Goal: Task Accomplishment & Management: Use online tool/utility

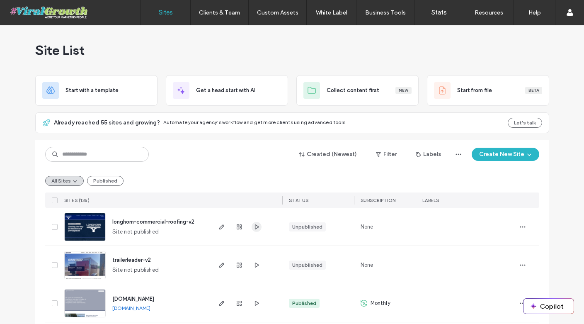
click at [254, 228] on use "button" at bounding box center [256, 226] width 4 height 5
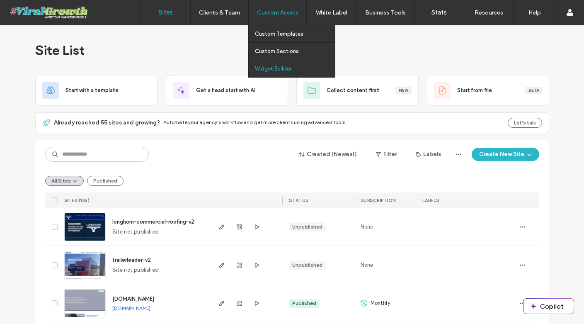
click at [279, 68] on label "Widget Builder" at bounding box center [273, 68] width 36 height 6
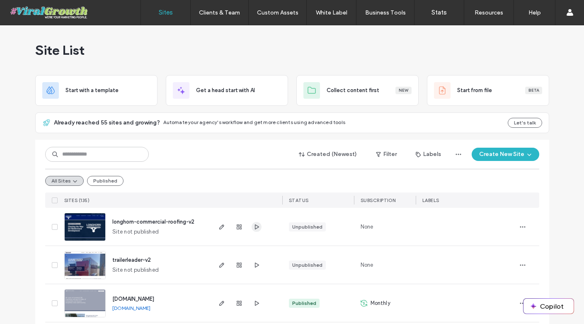
click at [256, 227] on icon "button" at bounding box center [256, 226] width 7 height 7
click at [218, 227] on icon "button" at bounding box center [221, 226] width 7 height 7
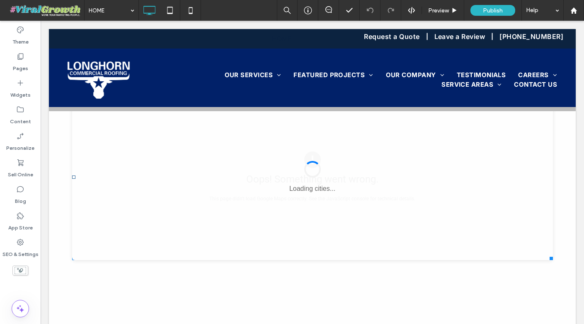
scroll to position [2633, 0]
click at [203, 167] on span at bounding box center [312, 177] width 481 height 166
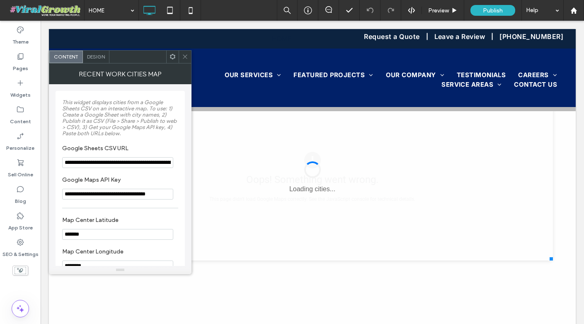
click at [92, 59] on span "Design" at bounding box center [96, 56] width 18 height 6
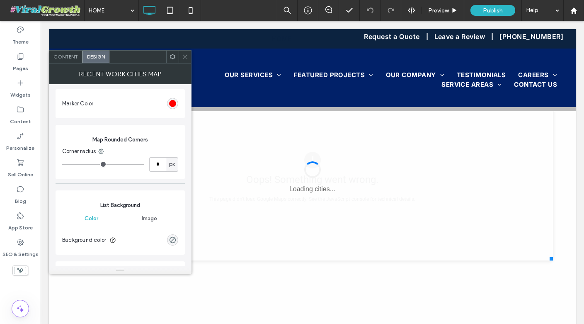
scroll to position [0, 0]
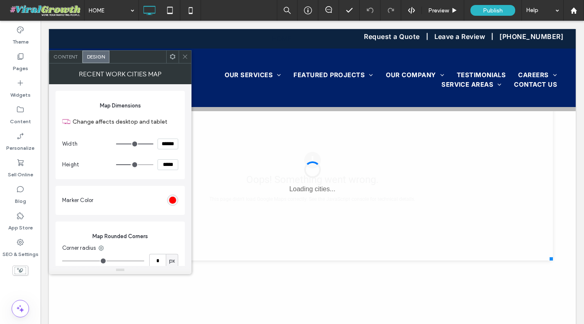
click at [174, 57] on use at bounding box center [172, 56] width 5 height 5
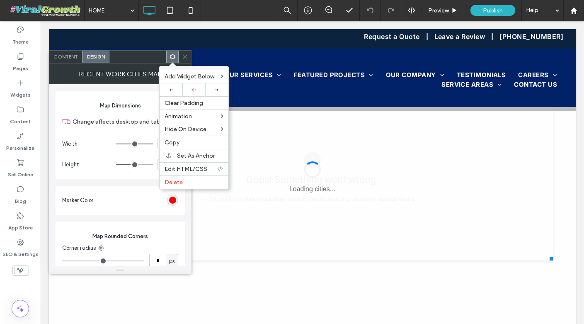
click at [137, 61] on div at bounding box center [137, 57] width 57 height 12
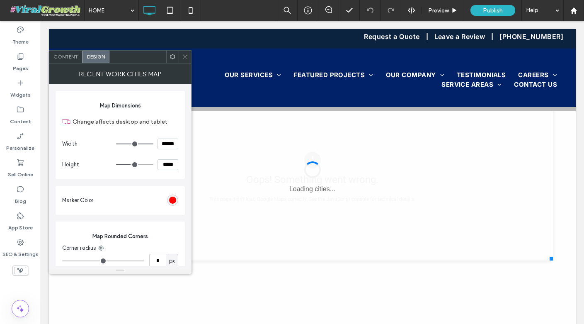
click at [186, 56] on icon at bounding box center [185, 56] width 6 height 6
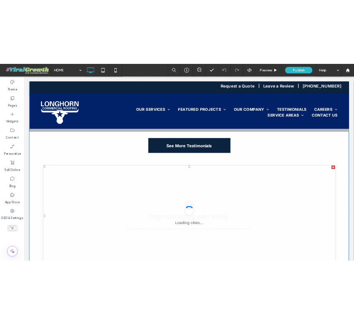
scroll to position [2554, 0]
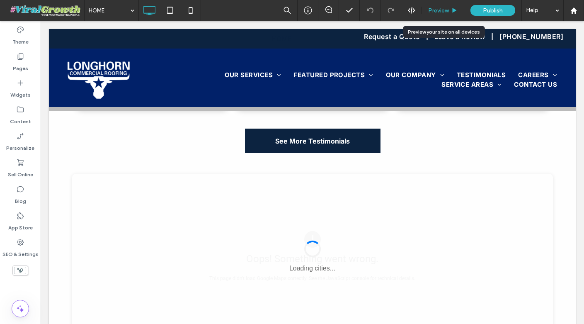
click at [446, 10] on span "Preview" at bounding box center [438, 10] width 21 height 7
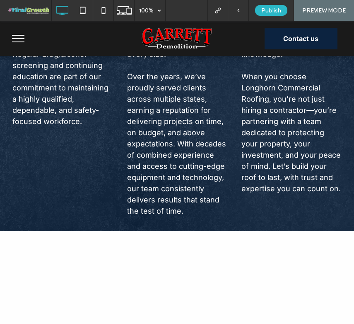
click at [28, 11] on span at bounding box center [28, 10] width 45 height 17
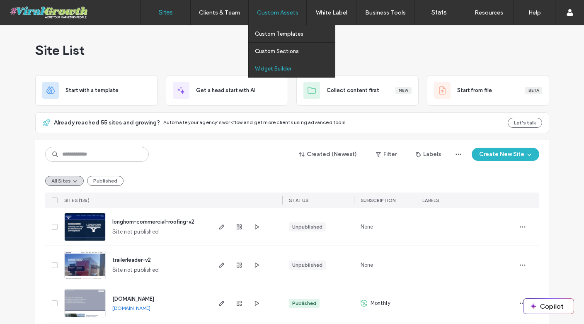
click at [291, 69] on link "Widget Builder" at bounding box center [295, 68] width 80 height 17
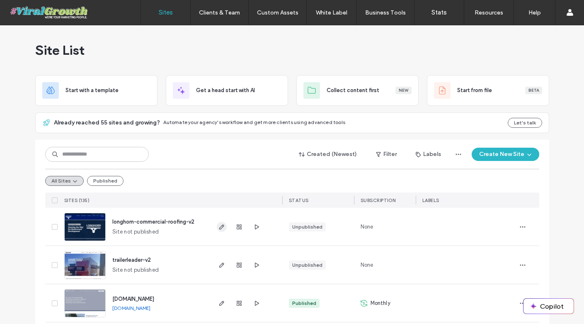
click at [221, 226] on icon "button" at bounding box center [221, 226] width 7 height 7
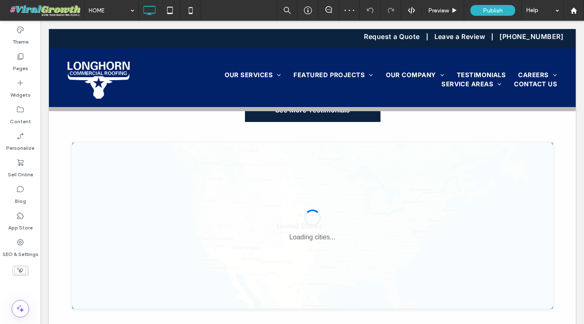
scroll to position [2603, 0]
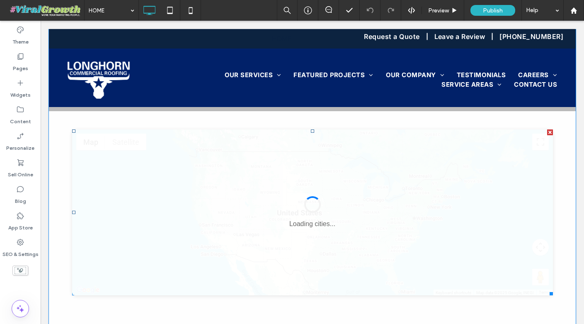
click at [282, 195] on span at bounding box center [312, 212] width 481 height 166
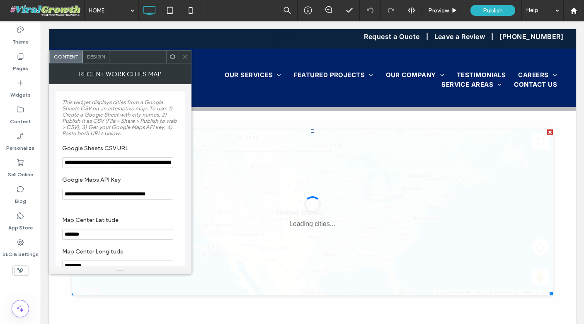
click at [150, 164] on input "**********" at bounding box center [117, 162] width 111 height 11
click at [184, 57] on use at bounding box center [185, 57] width 4 height 4
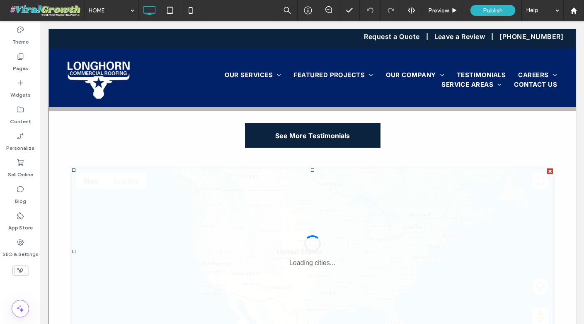
scroll to position [2561, 0]
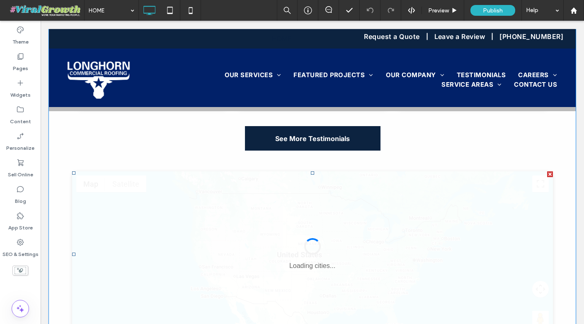
click at [550, 171] on div at bounding box center [550, 174] width 6 height 6
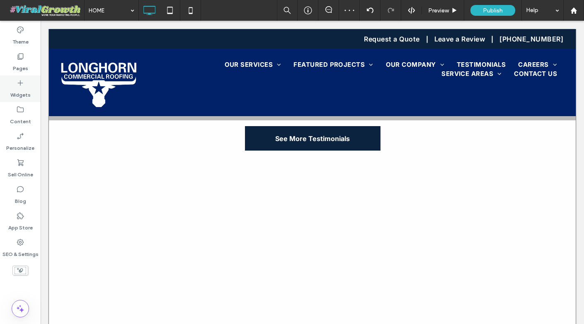
click at [21, 88] on label "Widgets" at bounding box center [20, 93] width 20 height 12
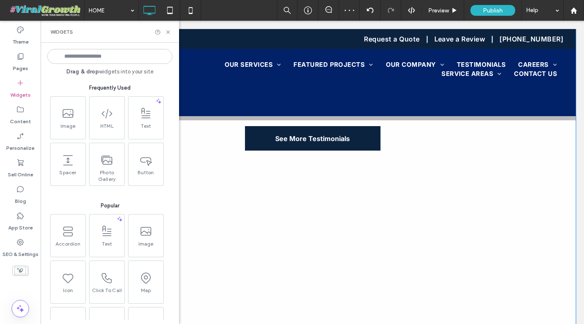
click at [110, 56] on input at bounding box center [109, 56] width 125 height 15
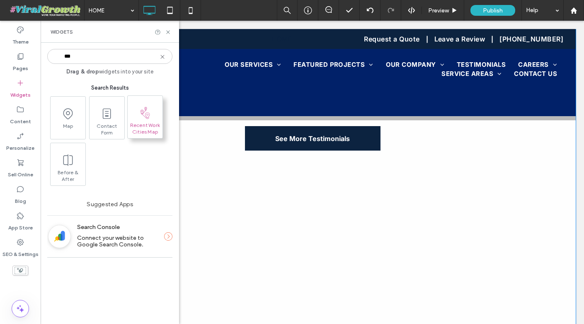
type input "***"
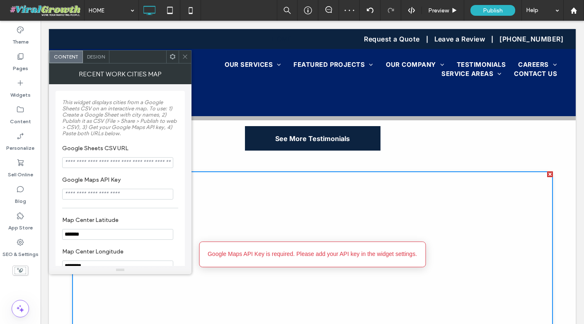
click at [113, 165] on input "Google Sheets CSV URL" at bounding box center [117, 162] width 111 height 11
paste input "**********"
type input "**********"
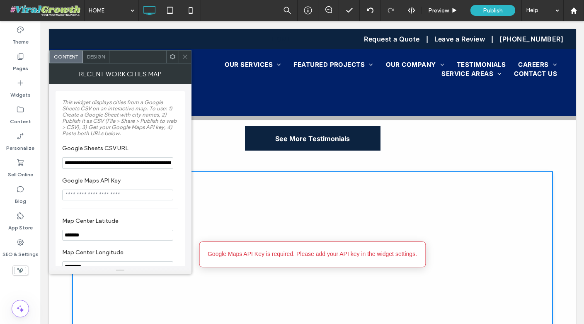
click at [116, 200] on input "Google Maps API Key" at bounding box center [117, 194] width 111 height 11
paste input "**********"
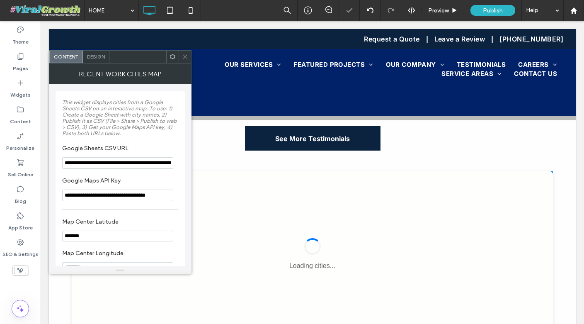
type input "**********"
click at [166, 133] on label "This widget displays cities from a Google Sheets CSV on an interactive map. To …" at bounding box center [120, 118] width 116 height 46
click at [186, 53] on icon at bounding box center [185, 56] width 6 height 6
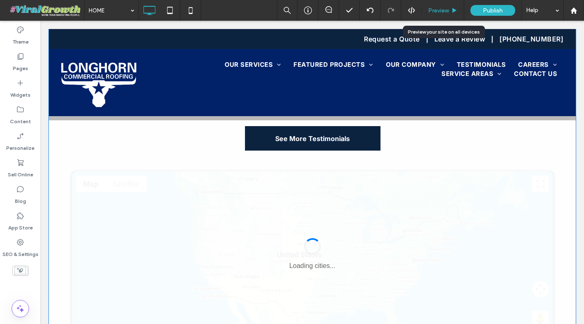
click at [450, 9] on div "Preview" at bounding box center [443, 10] width 42 height 7
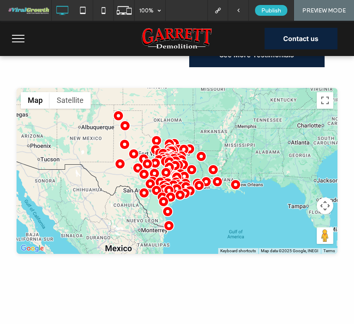
scroll to position [3262, 0]
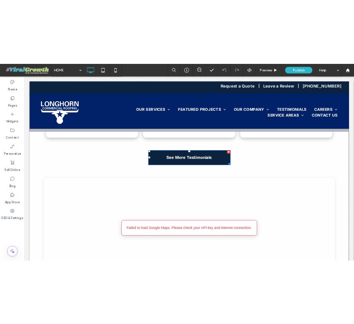
scroll to position [2517, 0]
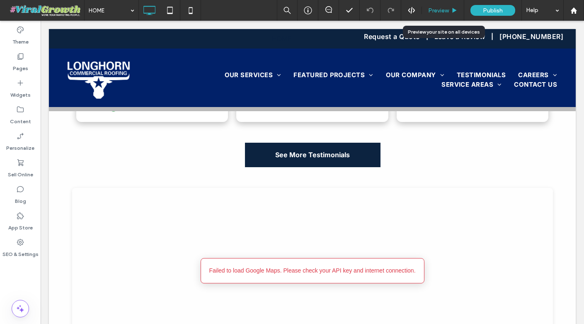
click at [447, 11] on span "Preview" at bounding box center [438, 10] width 21 height 7
